Goal: Information Seeking & Learning: Find specific fact

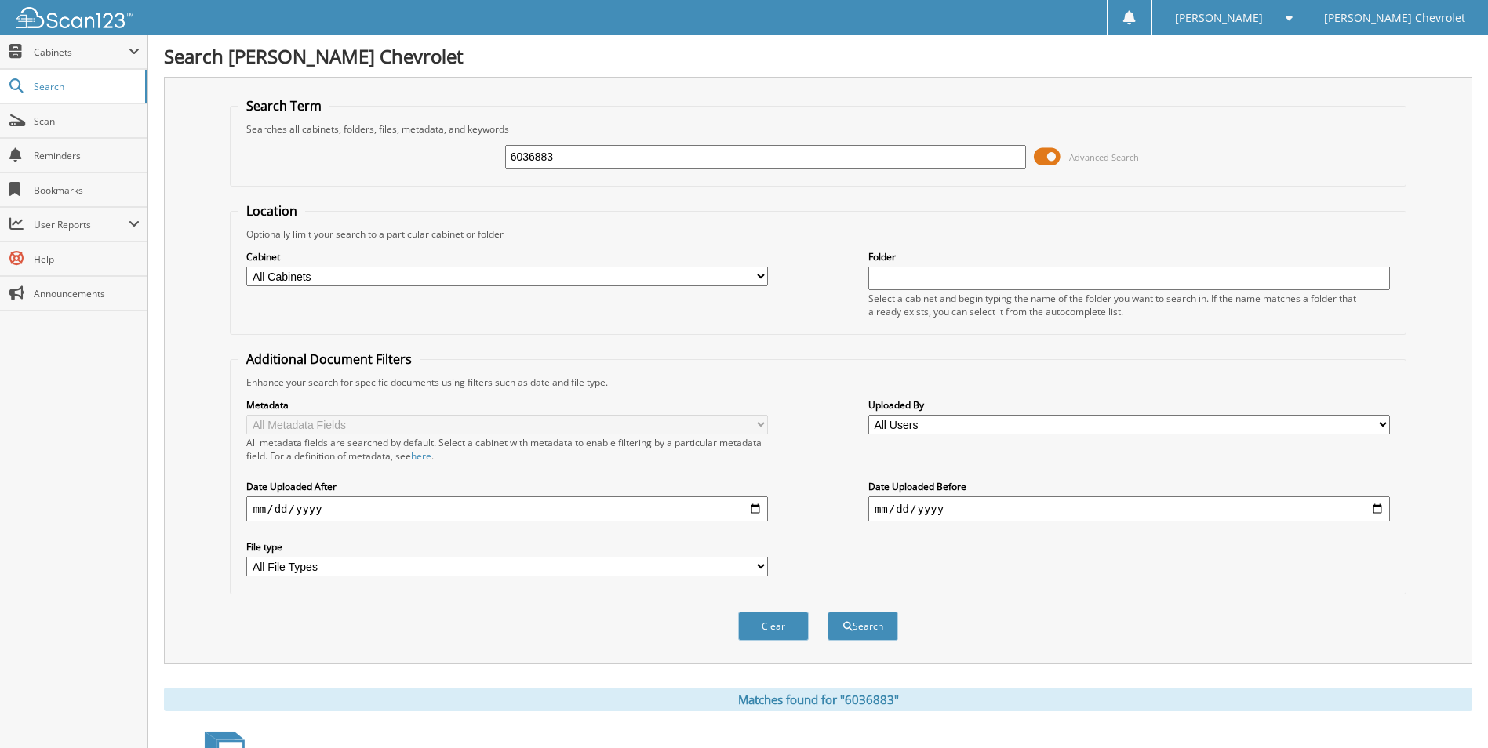
click at [676, 155] on input "6036883" at bounding box center [765, 157] width 521 height 24
type input "6036904"
click at [827, 612] on button "Search" at bounding box center [862, 626] width 71 height 29
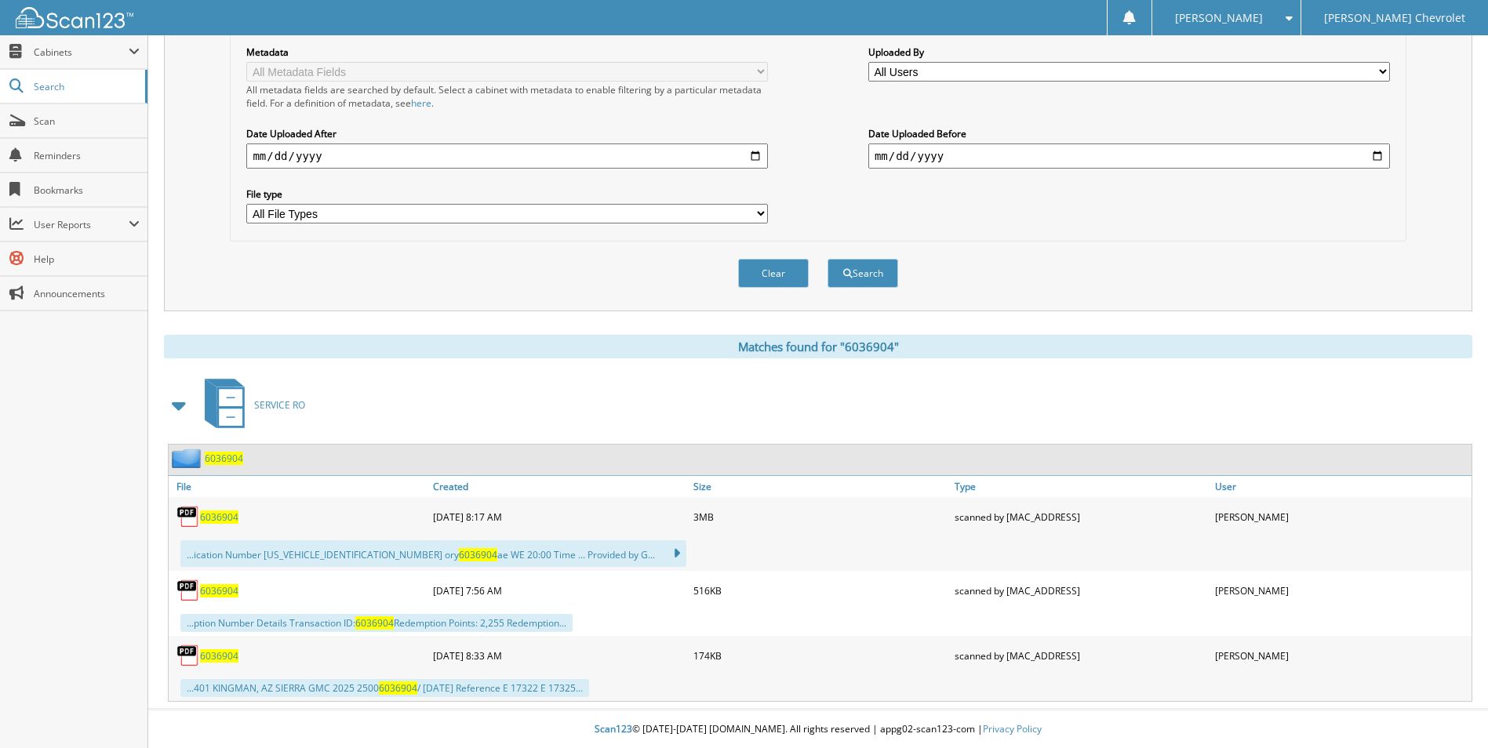
scroll to position [354, 0]
click at [208, 518] on span "6036904" at bounding box center [219, 516] width 38 height 13
click at [1233, 200] on div "Metadata All Metadata Fields All metadata fields are searched by default. Selec…" at bounding box center [817, 133] width 1158 height 197
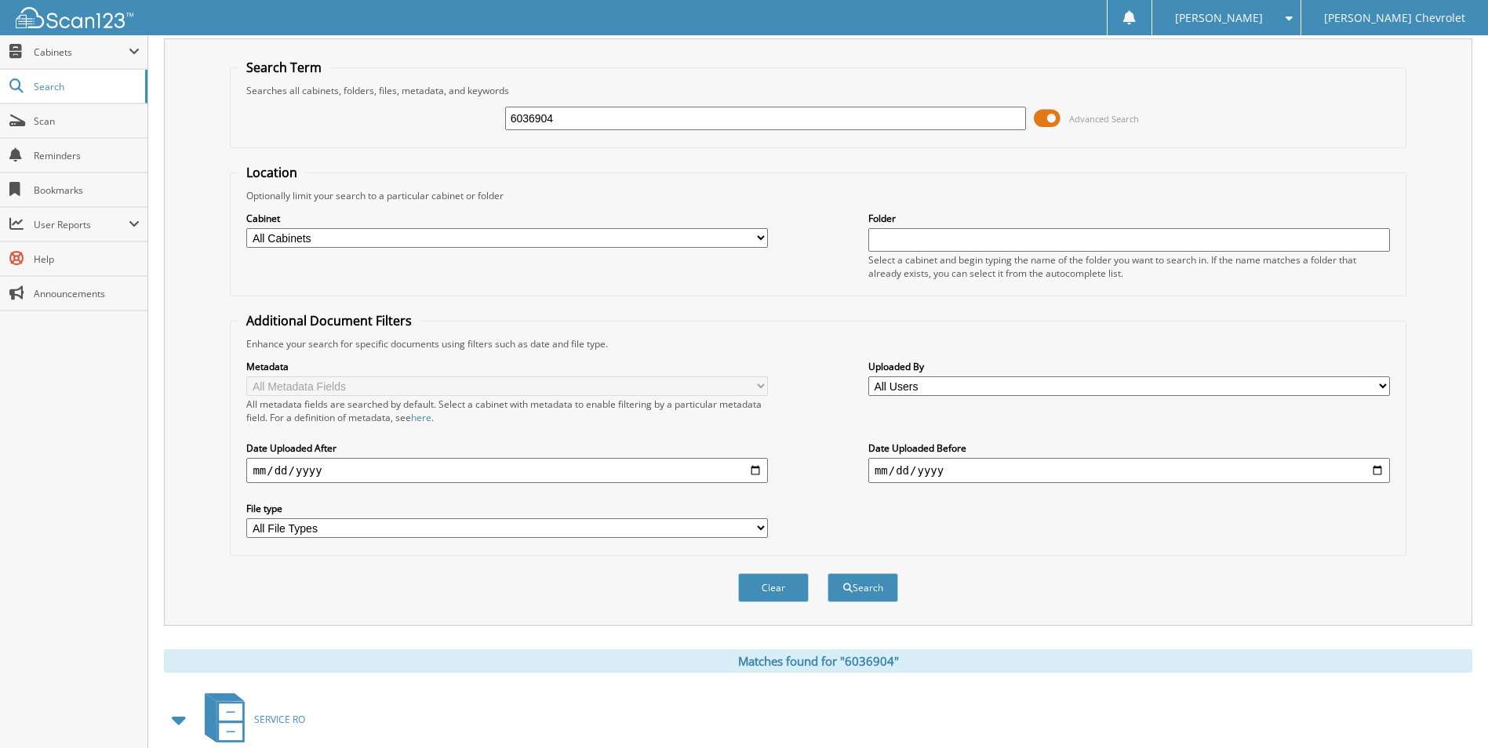
scroll to position [0, 0]
